Goal: Transaction & Acquisition: Purchase product/service

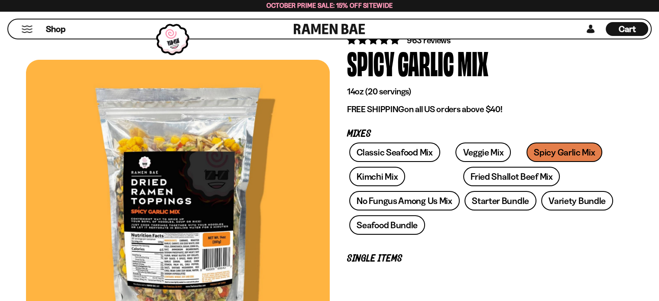
scroll to position [87, 0]
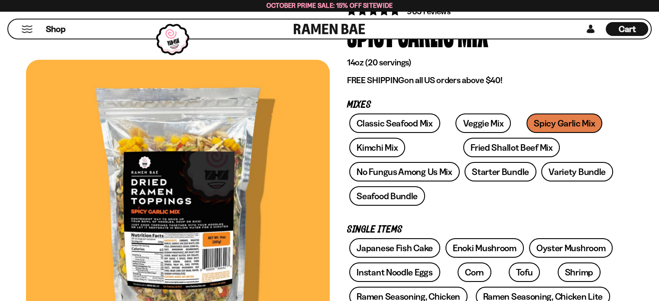
click at [536, 119] on div "Classic Seafood Mix Veggie Mix Spicy Garlic Mix Kimchi Mix Fried Shallot Beef M…" at bounding box center [481, 161] width 268 height 97
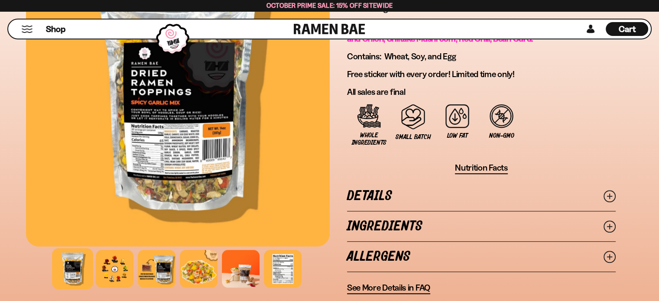
scroll to position [635, 0]
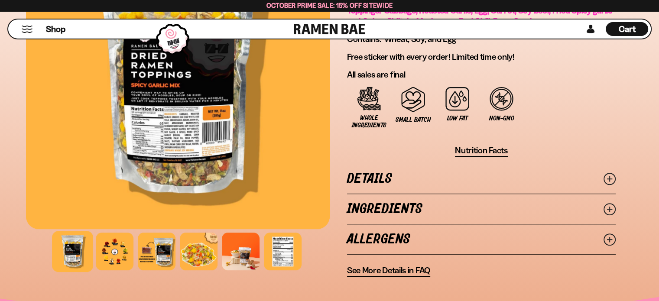
click at [611, 203] on icon at bounding box center [609, 209] width 12 height 12
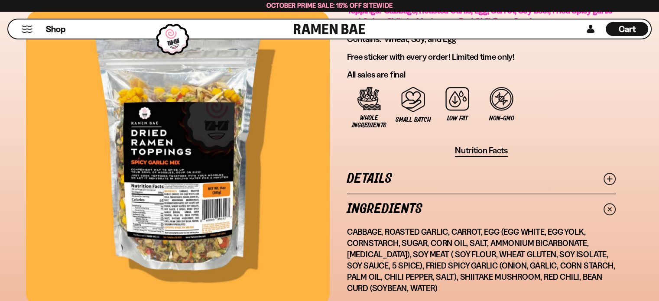
click at [610, 206] on icon at bounding box center [609, 208] width 17 height 17
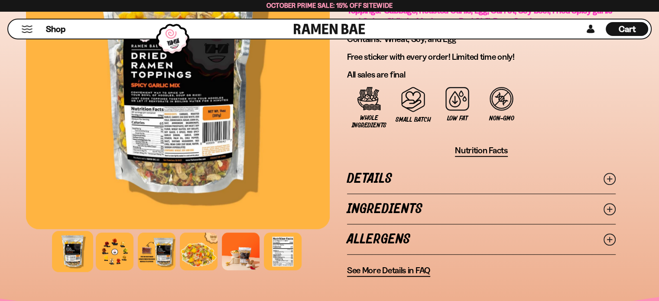
click at [610, 235] on icon at bounding box center [609, 239] width 12 height 12
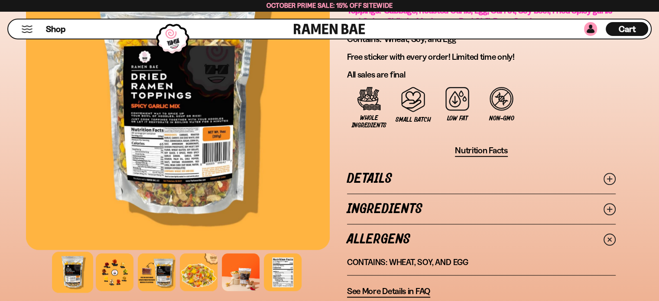
click at [591, 26] on link at bounding box center [590, 29] width 13 height 14
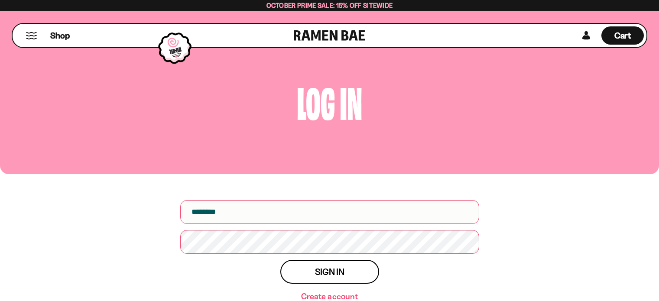
click at [319, 213] on input "email" at bounding box center [329, 212] width 299 height 24
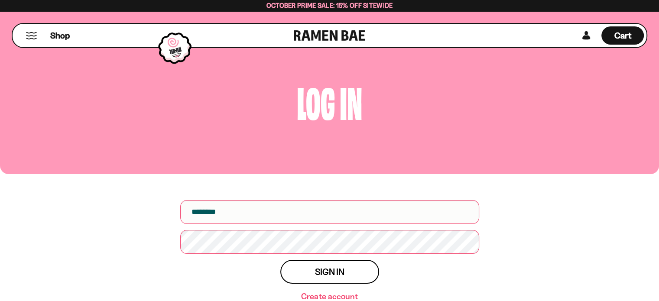
click at [331, 208] on input "email" at bounding box center [329, 212] width 299 height 24
type input "**********"
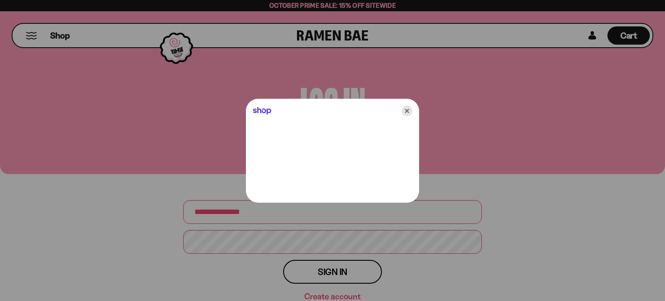
click at [405, 111] on icon "Close" at bounding box center [407, 111] width 10 height 10
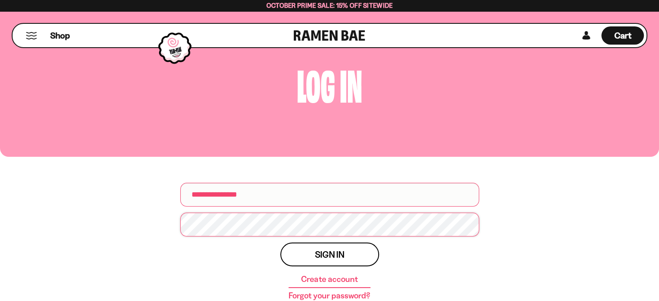
scroll to position [29, 0]
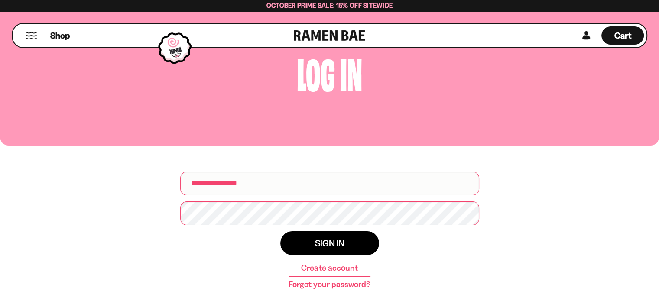
click at [336, 244] on span "Sign in" at bounding box center [329, 243] width 29 height 9
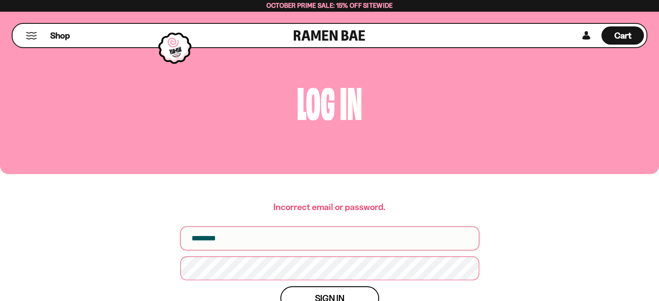
click at [274, 239] on input "email" at bounding box center [329, 238] width 299 height 24
click at [301, 232] on input "email" at bounding box center [329, 238] width 299 height 24
type input "**********"
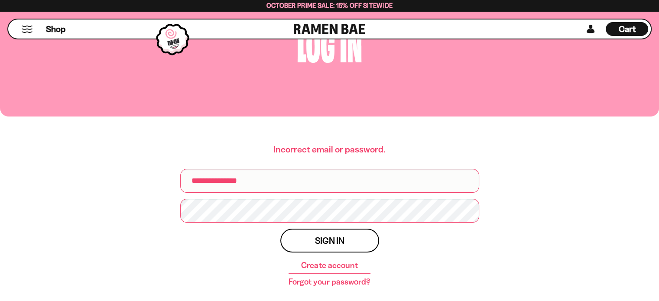
scroll to position [75, 0]
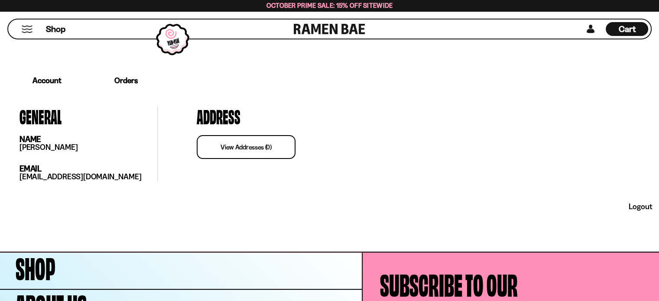
scroll to position [213, 0]
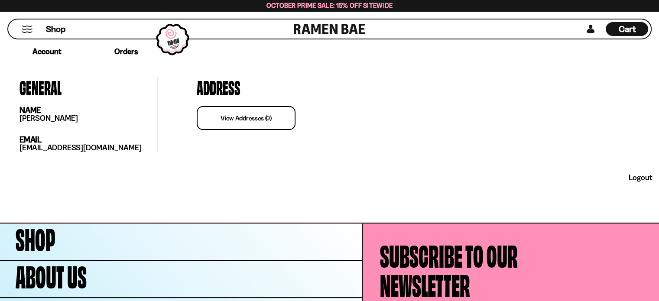
click at [630, 29] on span "Cart" at bounding box center [626, 29] width 17 height 10
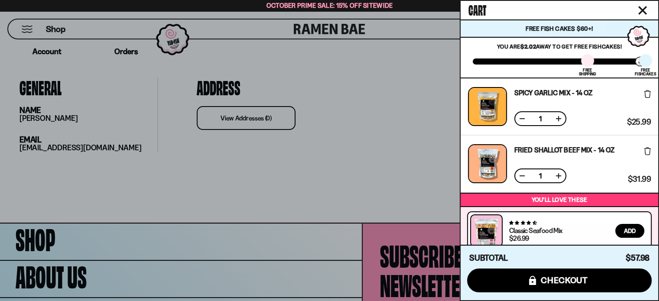
scroll to position [214, 0]
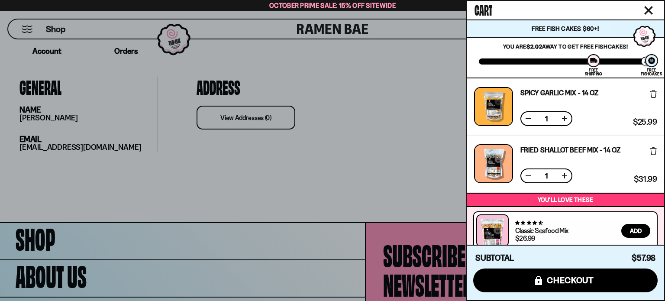
click at [648, 8] on icon "Close cart" at bounding box center [648, 10] width 9 height 9
